Goal: Task Accomplishment & Management: Use online tool/utility

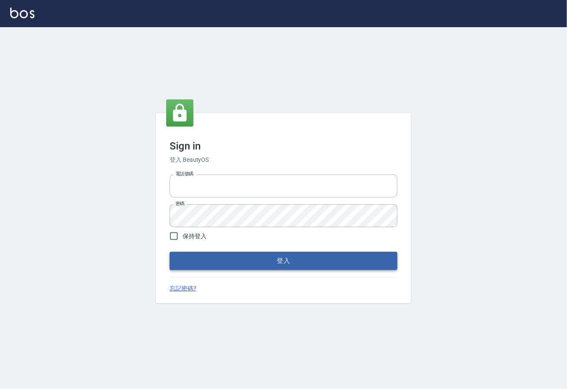
type input "0225929166"
click at [293, 265] on button "登入" at bounding box center [283, 261] width 228 height 18
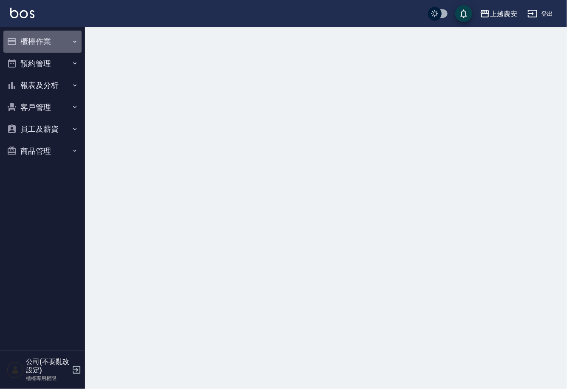
click at [34, 43] on button "櫃檯作業" at bounding box center [42, 42] width 78 height 22
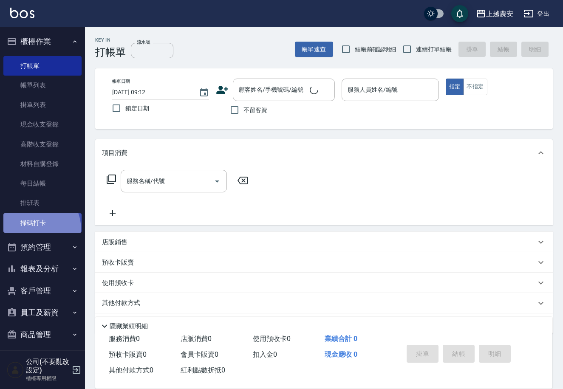
click at [31, 230] on link "掃碼打卡" at bounding box center [42, 223] width 78 height 20
